Goal: Check status

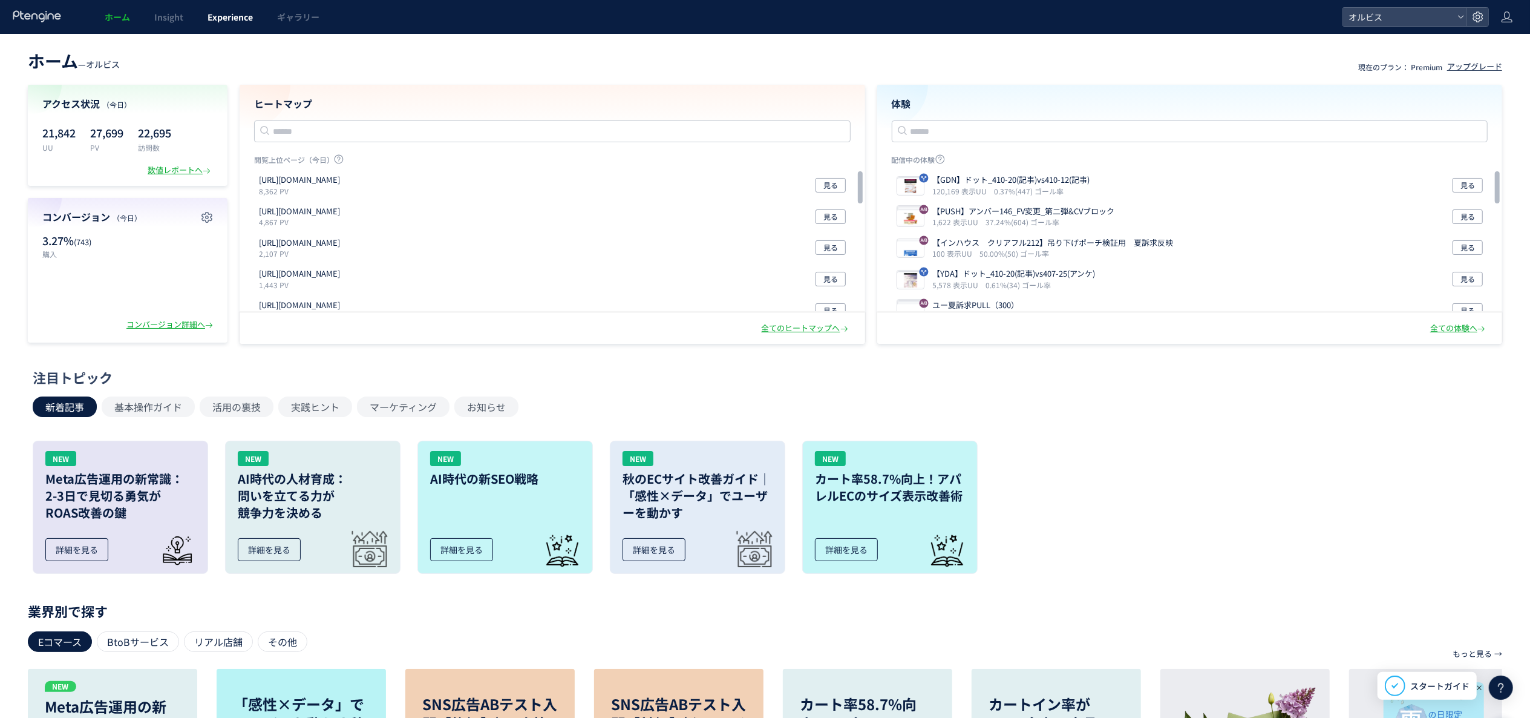
click at [236, 19] on span "Experience" at bounding box center [230, 17] width 45 height 12
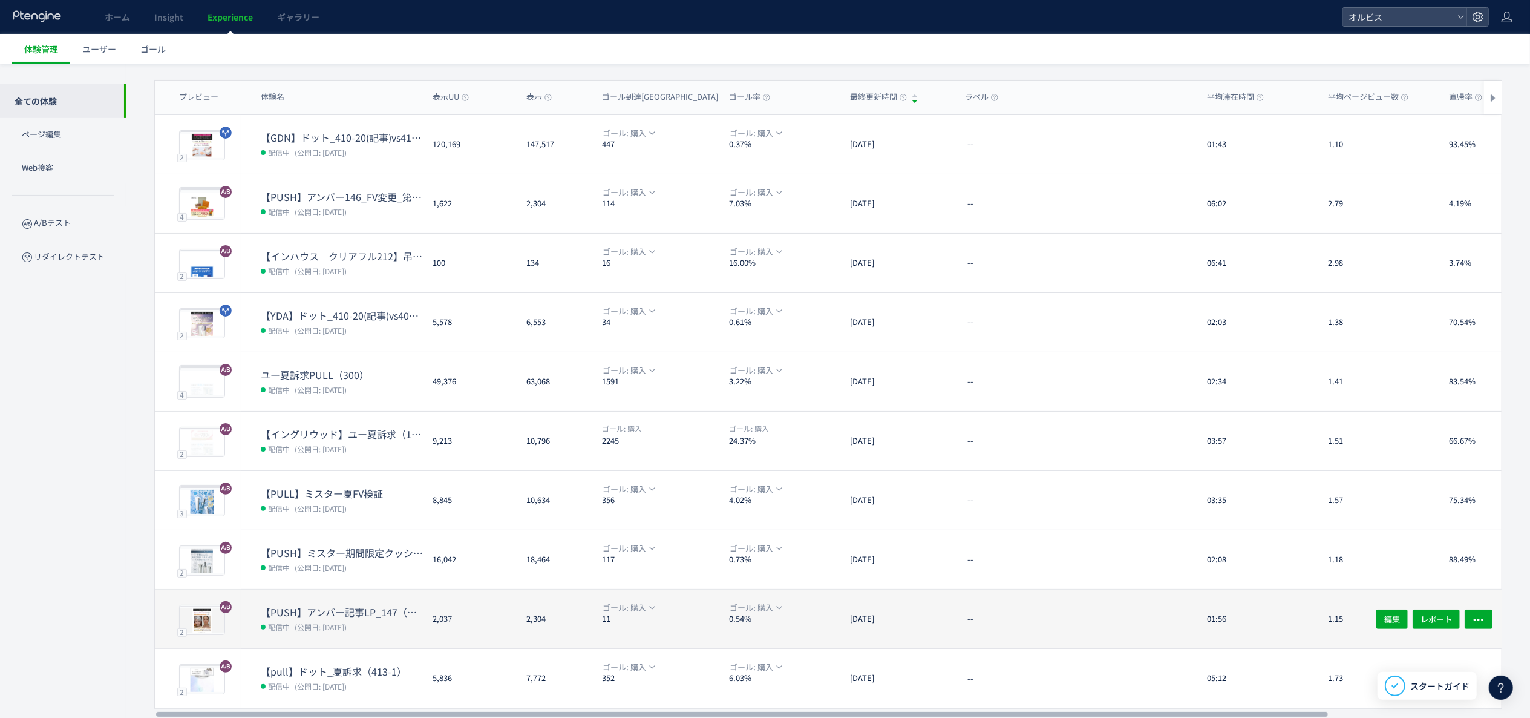
scroll to position [117, 0]
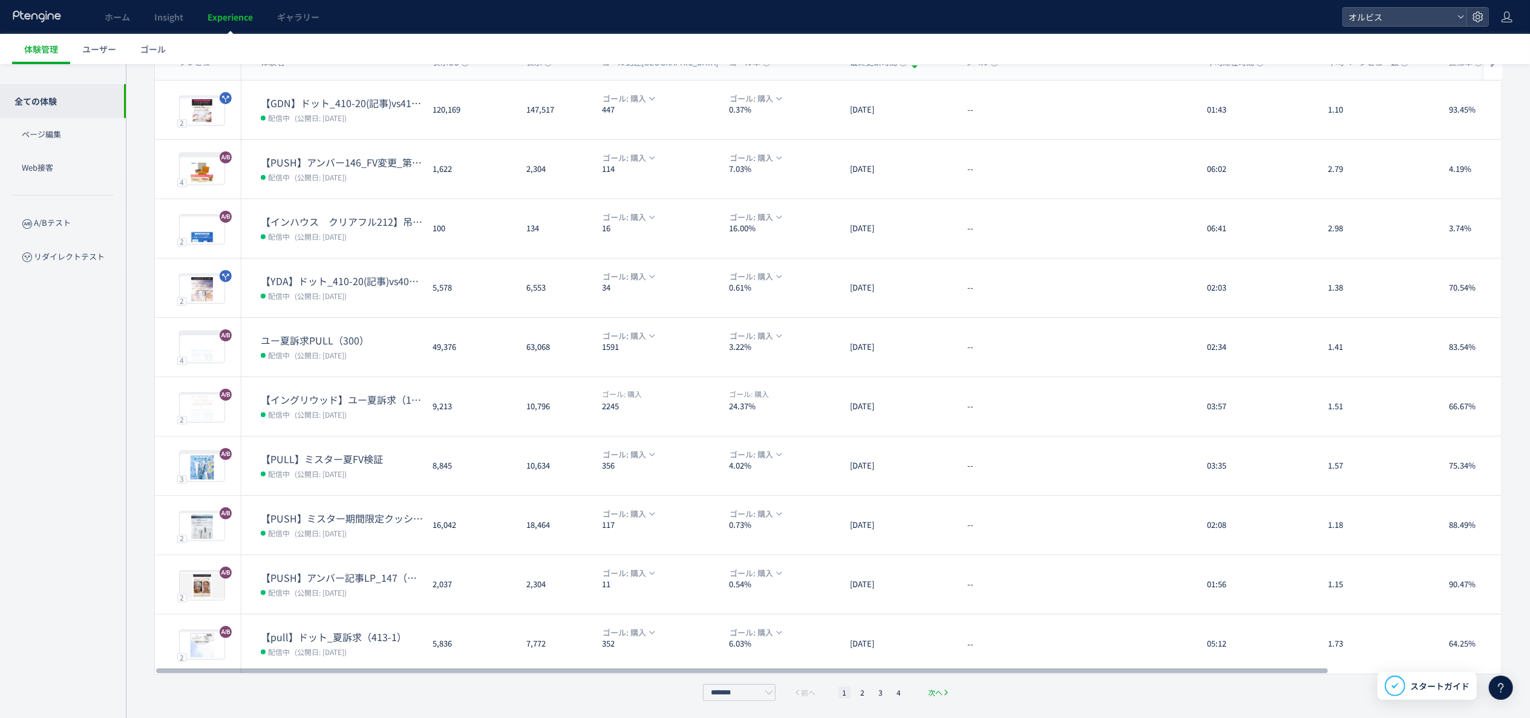
click at [934, 687] on span "次へ" at bounding box center [935, 692] width 15 height 12
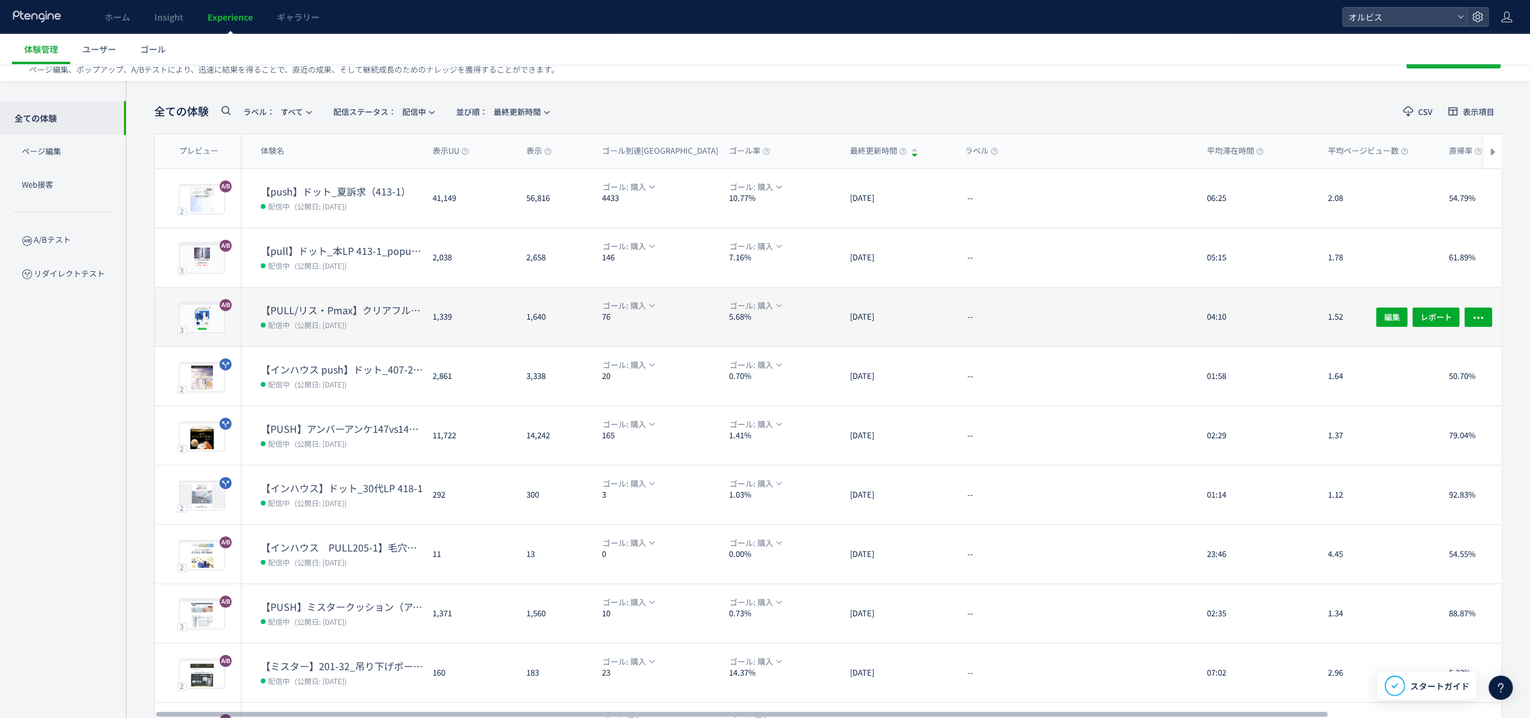
scroll to position [0, 0]
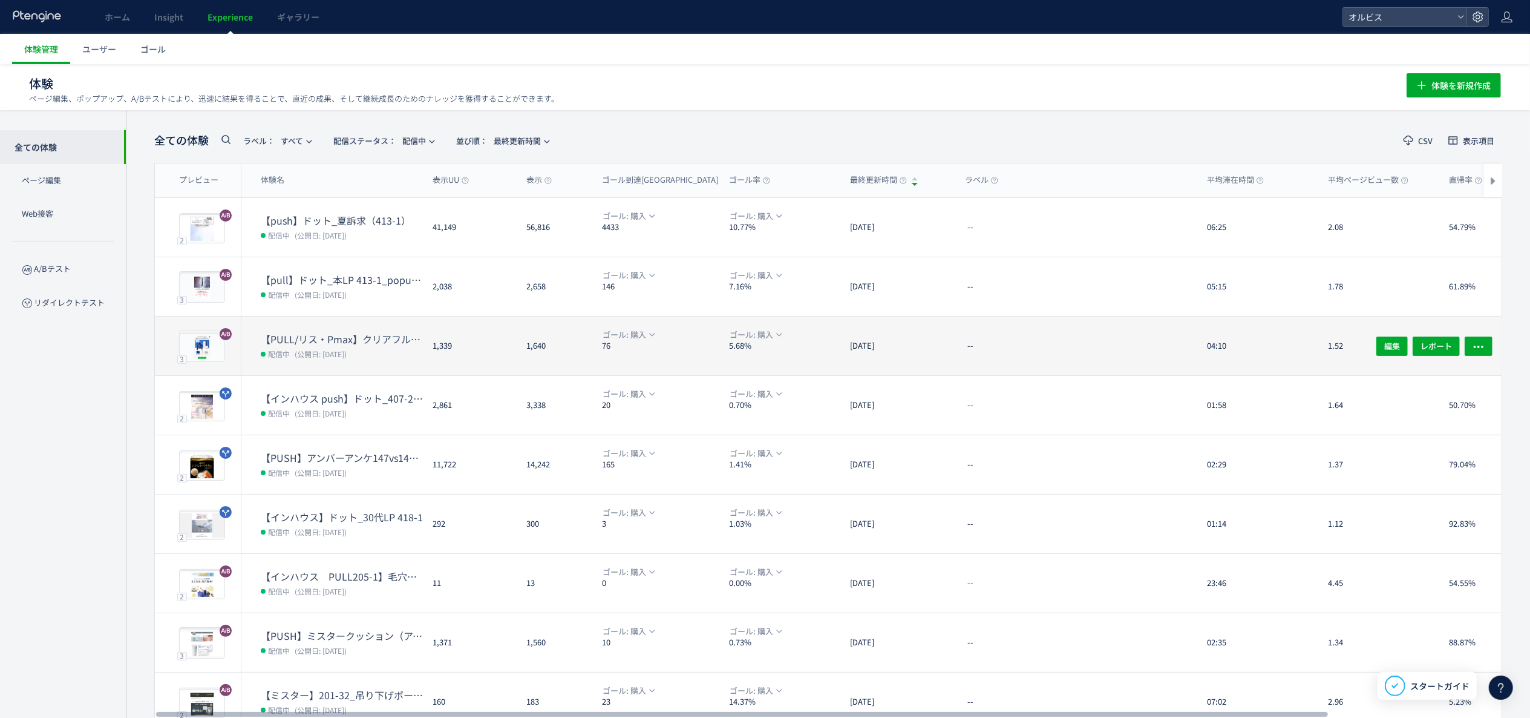
click at [388, 355] on dd "配信中 (公開日: [DATE])" at bounding box center [342, 353] width 162 height 16
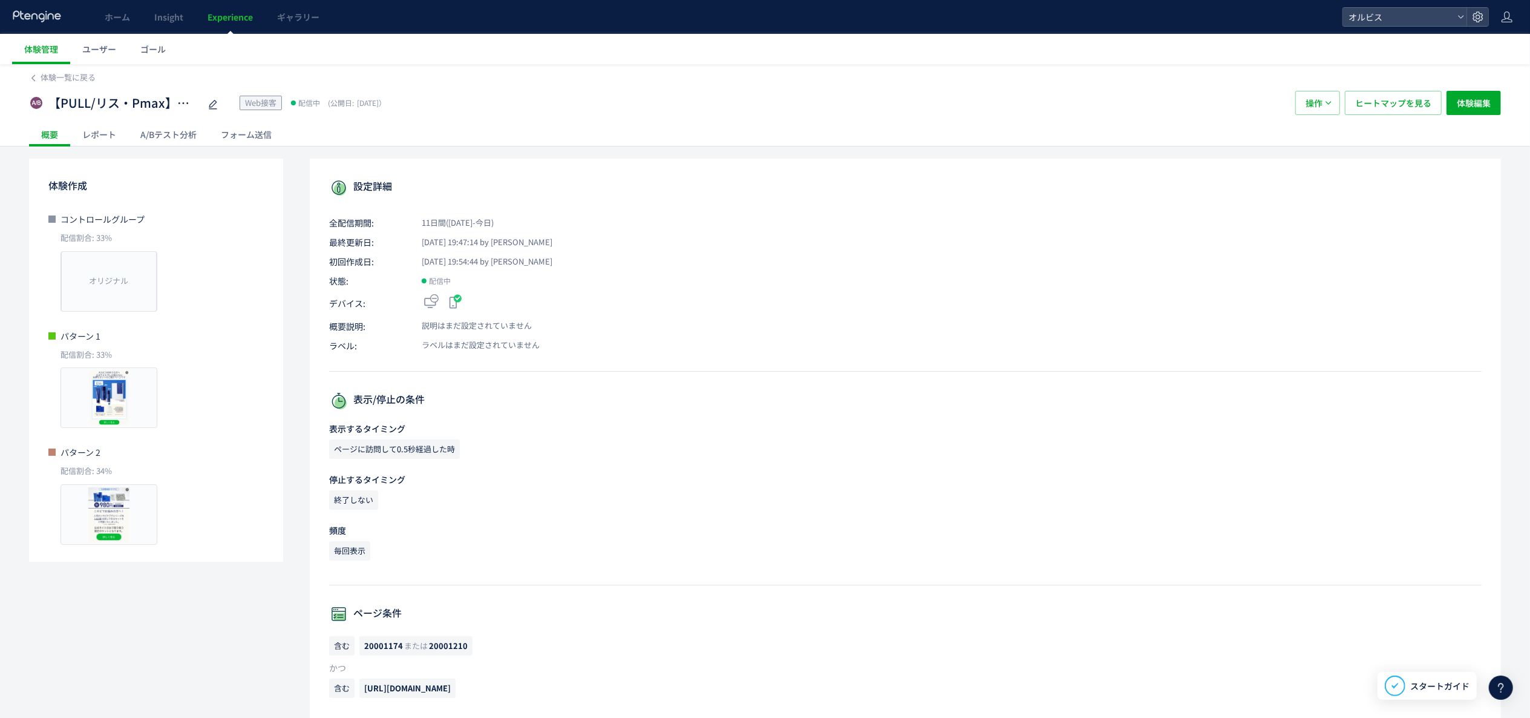
click at [189, 129] on div "A/Bテスト分析" at bounding box center [168, 134] width 80 height 24
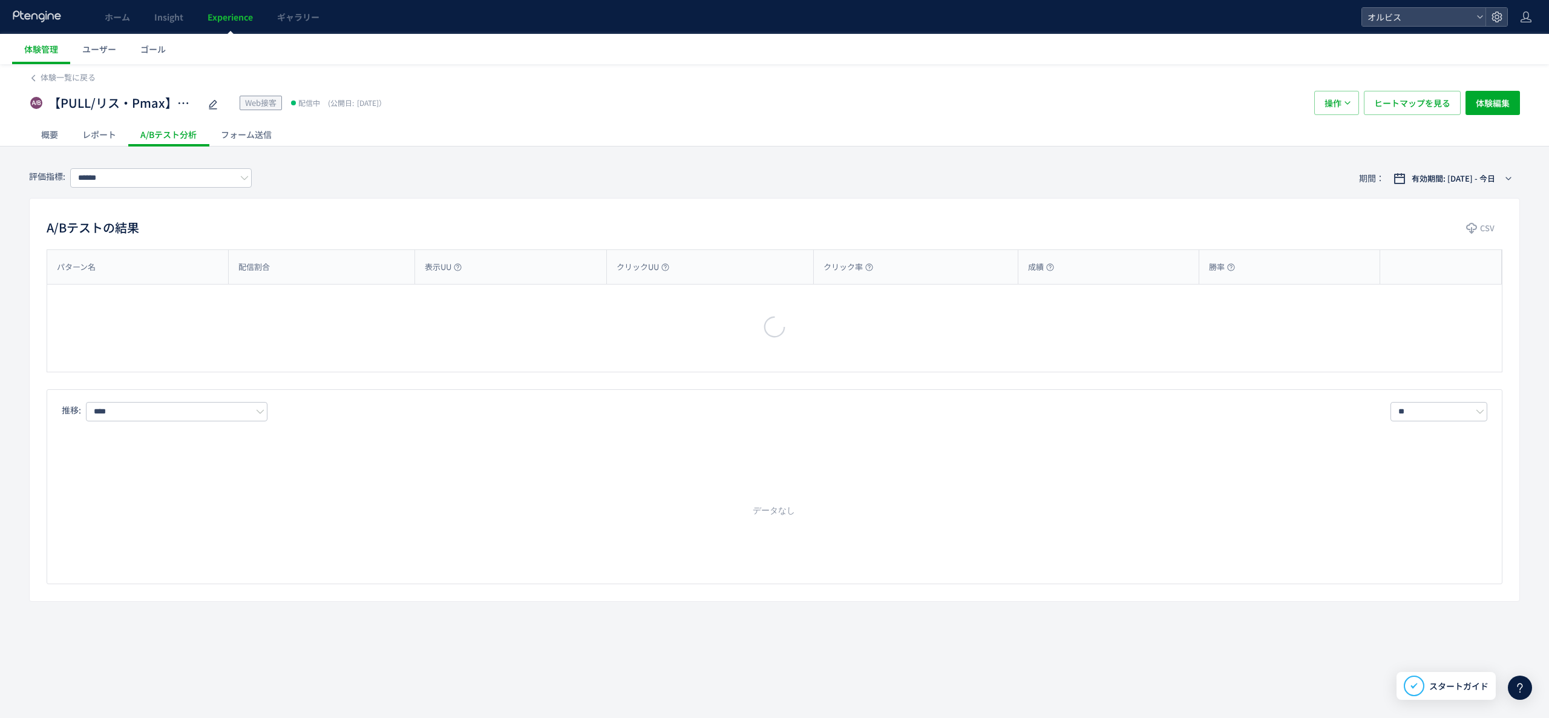
type input "**"
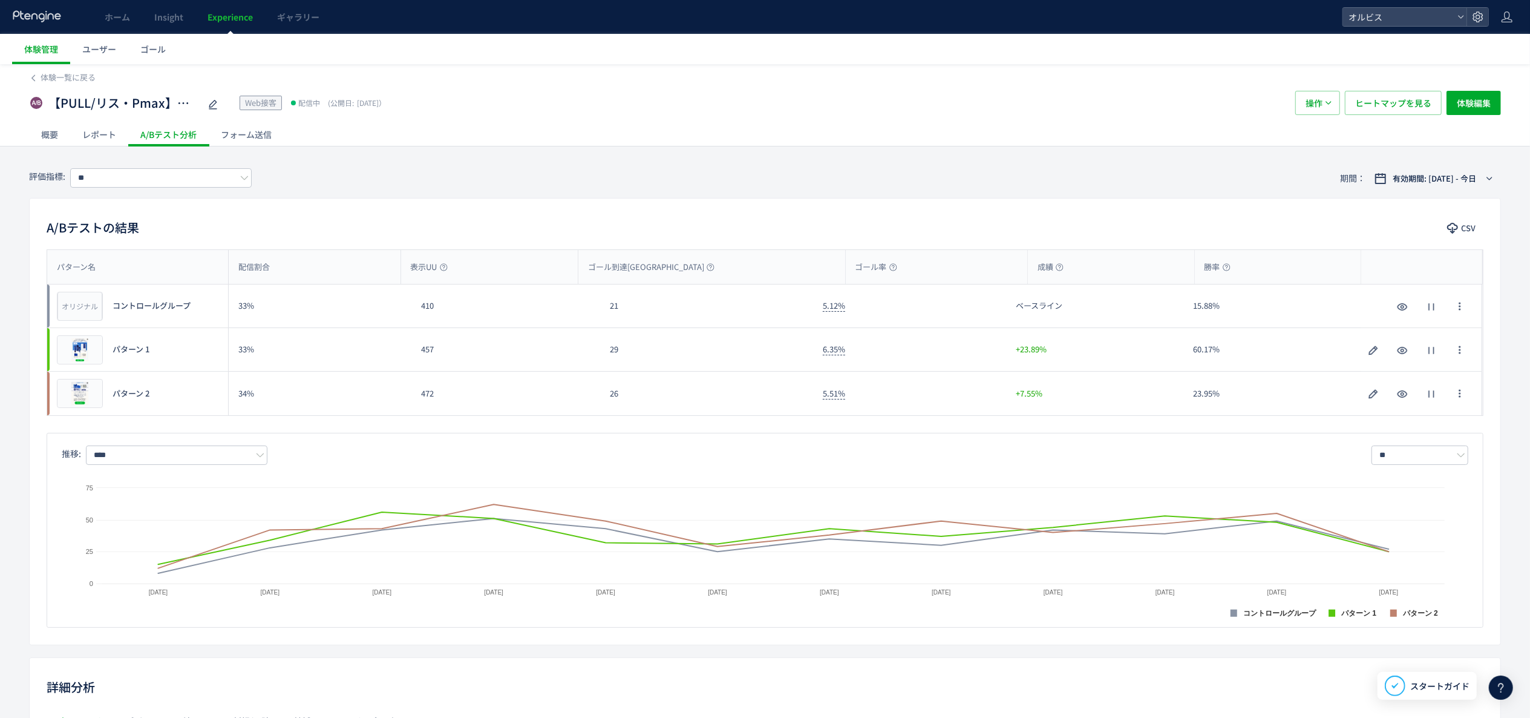
scroll to position [325, 0]
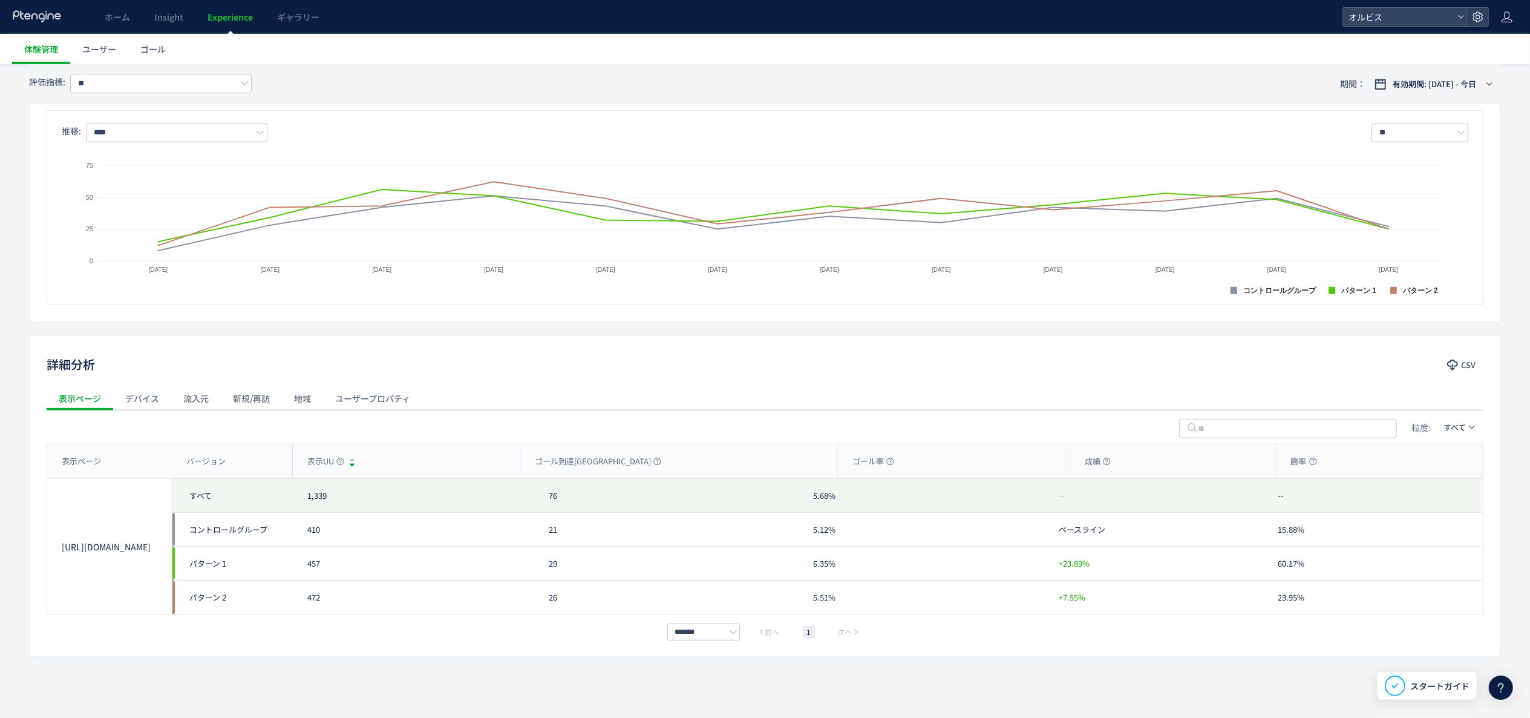
click at [211, 402] on div "流入元" at bounding box center [196, 398] width 50 height 24
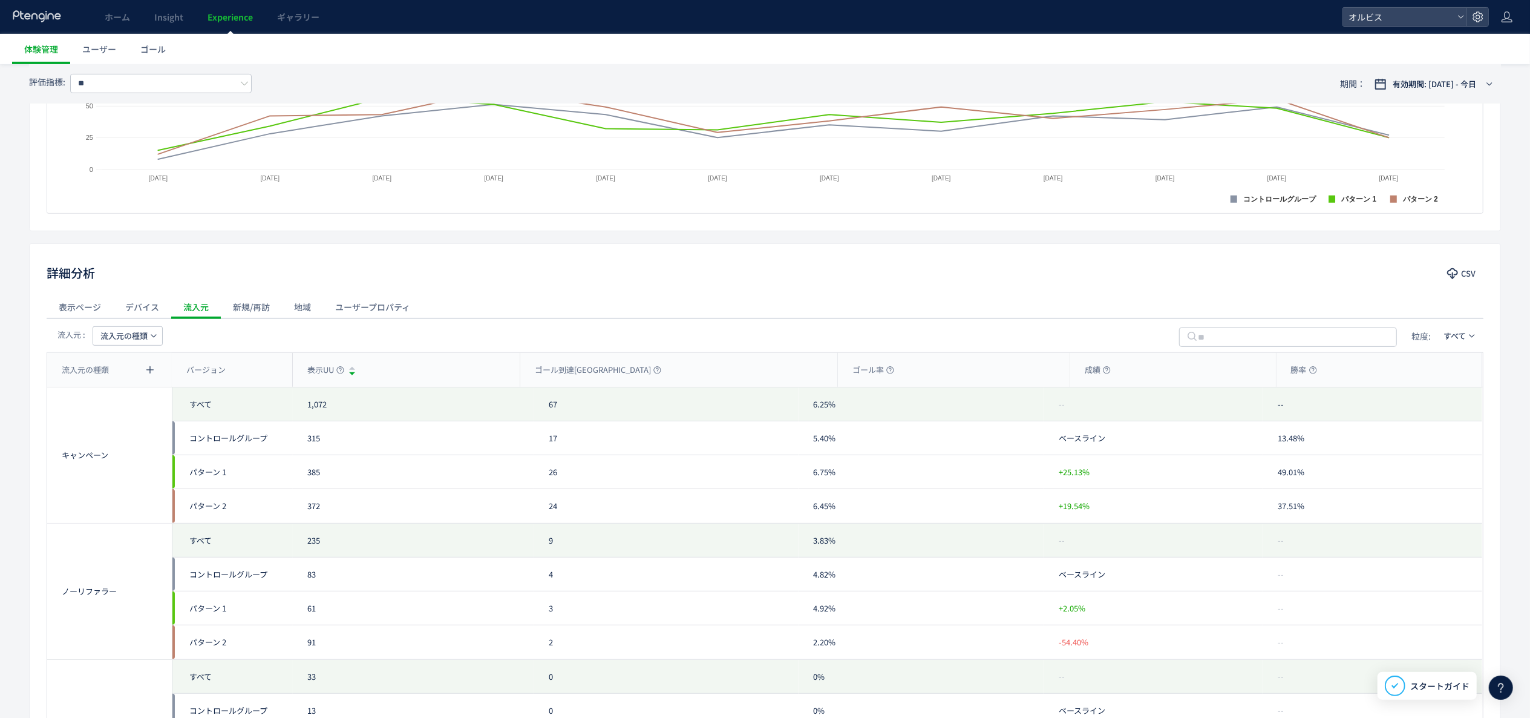
scroll to position [446, 0]
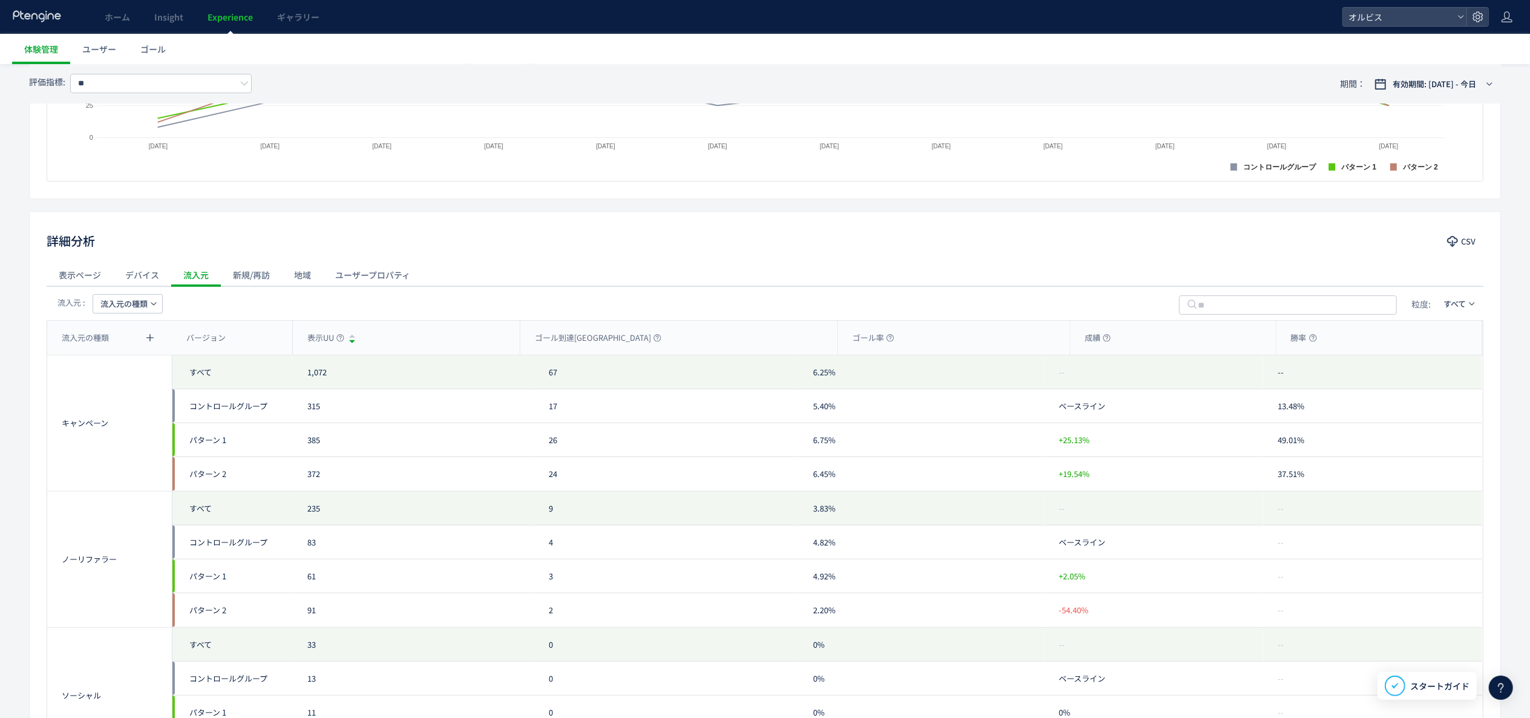
click at [146, 312] on span "流入元の種類" at bounding box center [123, 303] width 47 height 19
click at [155, 362] on li "キャンペーン名" at bounding box center [127, 361] width 83 height 22
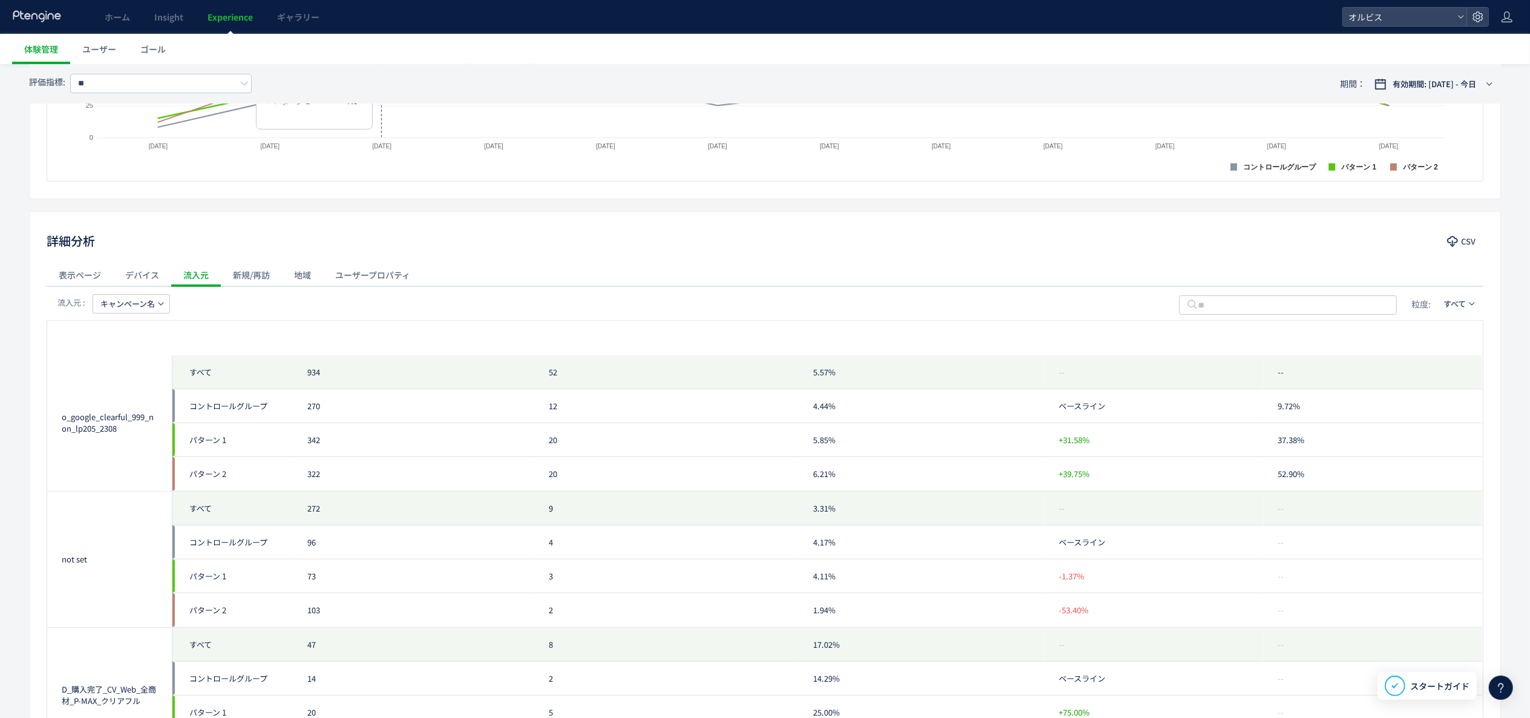
scroll to position [0, 0]
